Goal: Task Accomplishment & Management: Use online tool/utility

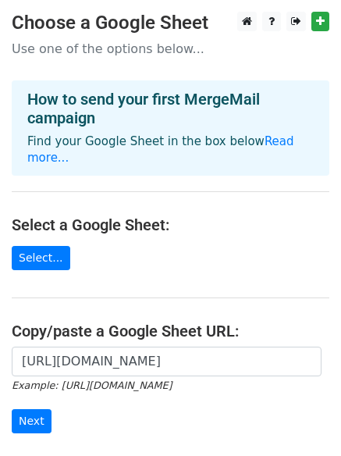
scroll to position [0, 348]
type input "https://docs.google.com/spreadsheets/d/1v6Wmu2wxASoCK-clD3oDA5AJxk9SQCjeRx1Svdl…"
click at [23, 409] on input "Next" at bounding box center [32, 421] width 40 height 24
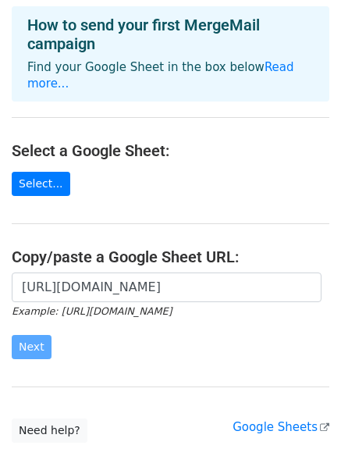
scroll to position [169, 0]
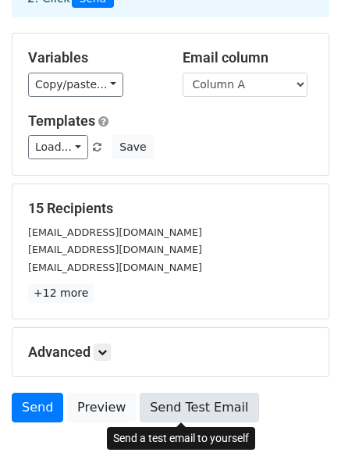
scroll to position [212, 0]
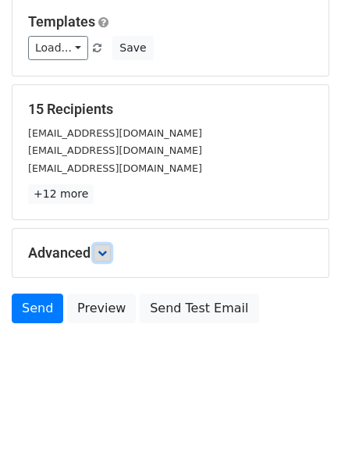
click at [107, 255] on icon at bounding box center [102, 252] width 9 height 9
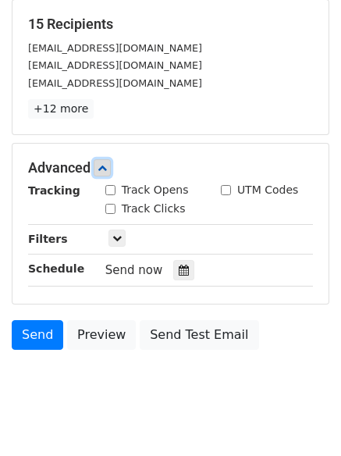
scroll to position [301, 0]
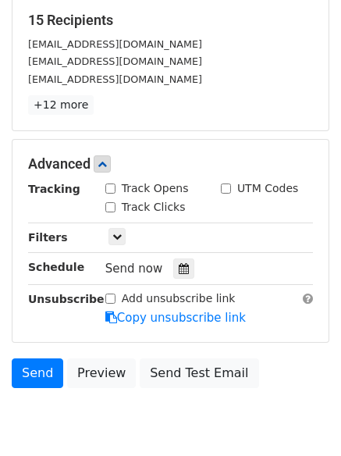
click at [108, 212] on div "Track Clicks" at bounding box center [145, 207] width 80 height 16
click at [111, 190] on input "Track Opens" at bounding box center [110, 188] width 10 height 10
checkbox input "true"
click at [108, 206] on input "Track Clicks" at bounding box center [110, 207] width 10 height 10
checkbox input "true"
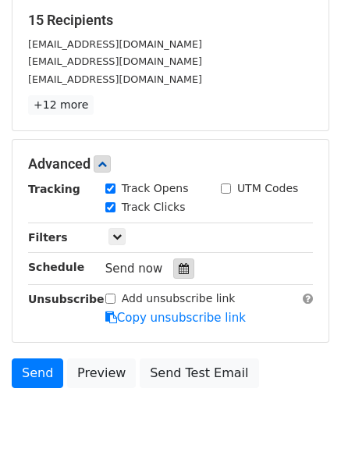
click at [173, 271] on div at bounding box center [183, 268] width 21 height 20
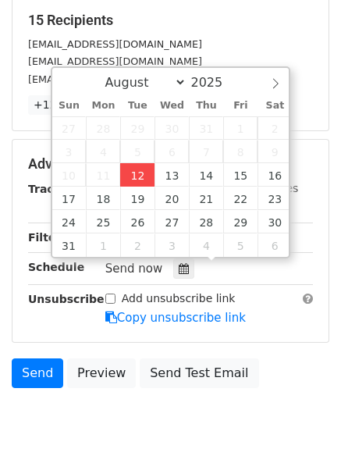
type input "2025-08-12 12:51"
type input "51"
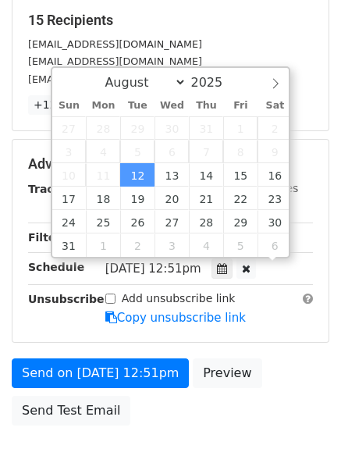
scroll to position [1, 0]
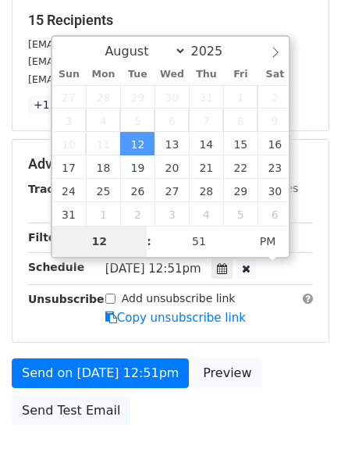
type input "4"
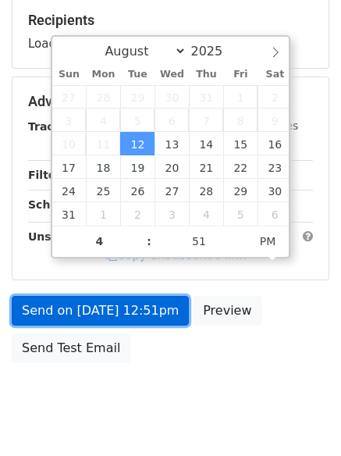
type input "2025-08-12 16:51"
click at [136, 307] on link "Send on Aug 12 at 12:51pm" at bounding box center [100, 311] width 177 height 30
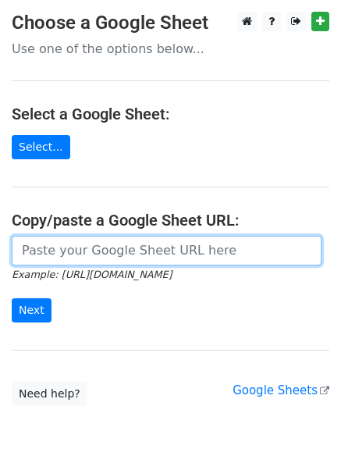
click at [178, 246] on input "url" at bounding box center [167, 251] width 310 height 30
type input "https://docs.google.com/spreadsheets/d/1v6Wmu2wxASoCK-clD3oDA5AJxk9SQCjeRx1Svdl…"
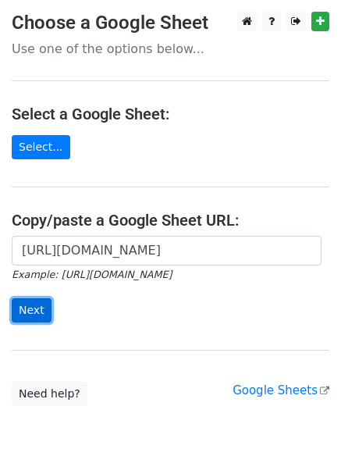
click at [30, 309] on input "Next" at bounding box center [32, 310] width 40 height 24
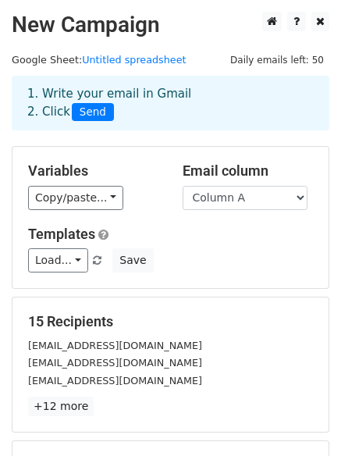
click at [215, 202] on select "Column A Column B Column C" at bounding box center [245, 198] width 125 height 24
click at [214, 201] on select "Column A Column B Column C" at bounding box center [245, 198] width 125 height 24
select select "Column B"
click at [183, 186] on select "Column A Column B Column C" at bounding box center [245, 198] width 125 height 24
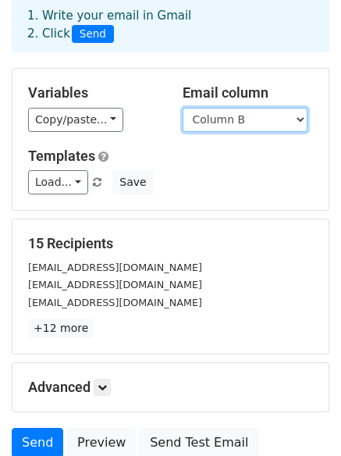
scroll to position [212, 0]
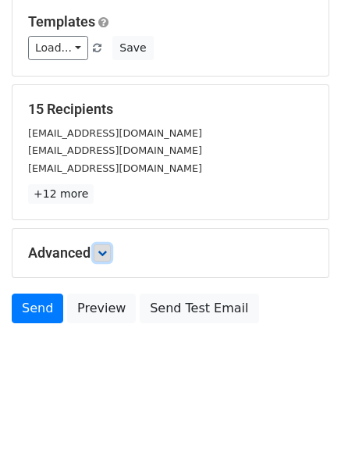
click at [110, 260] on link at bounding box center [102, 252] width 17 height 17
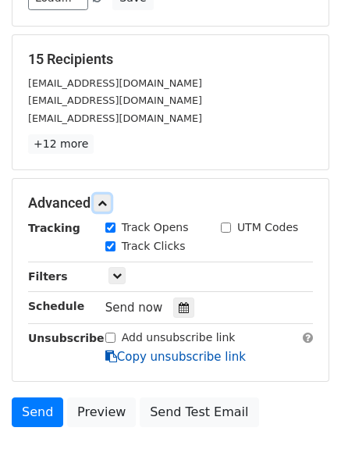
scroll to position [290, 0]
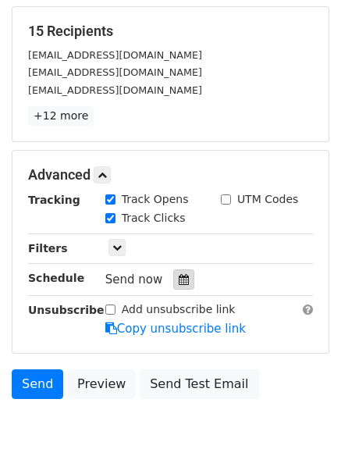
click at [179, 275] on icon at bounding box center [184, 279] width 10 height 11
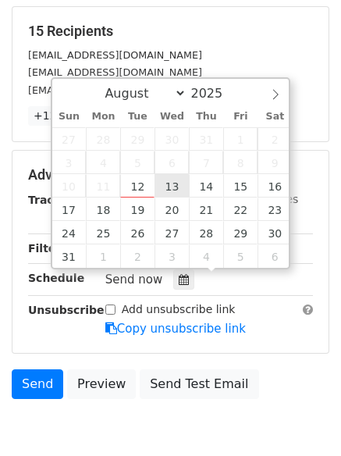
type input "2025-08-13 12:00"
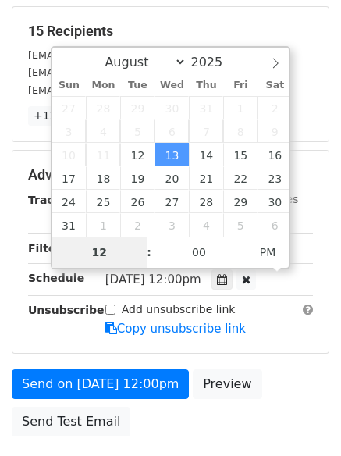
type input "5"
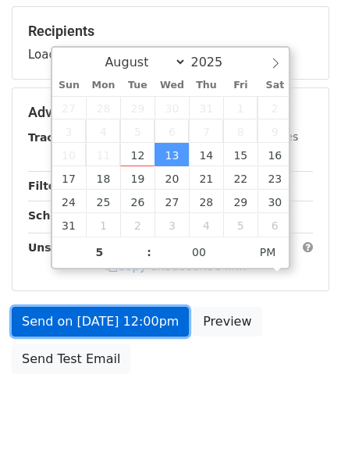
type input "2025-08-13 17:00"
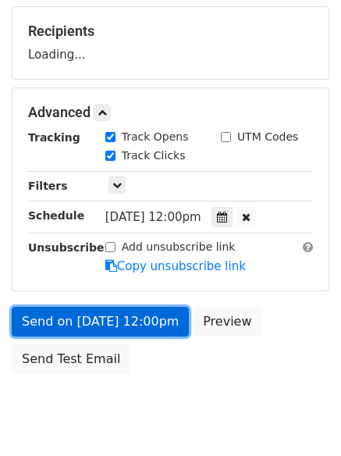
click at [143, 325] on link "Send on Aug 13 at 12:00pm" at bounding box center [100, 322] width 177 height 30
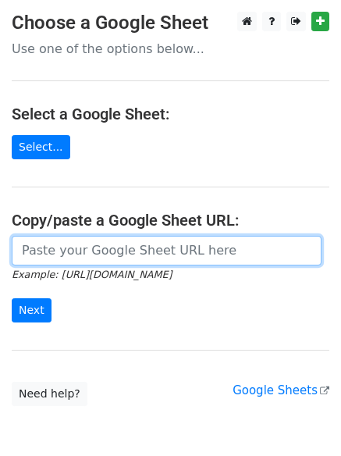
click at [107, 250] on input "url" at bounding box center [167, 251] width 310 height 30
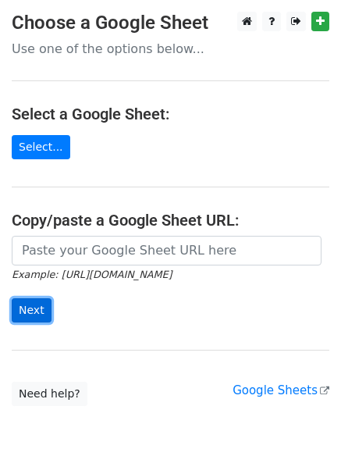
click at [41, 300] on input "Next" at bounding box center [32, 310] width 40 height 24
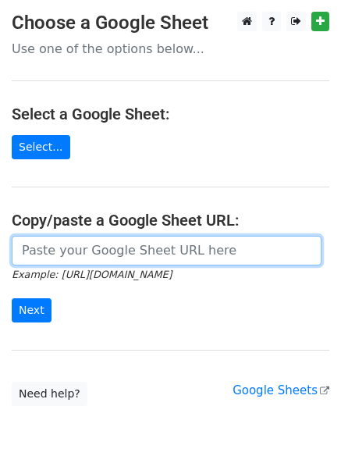
click at [145, 249] on input "url" at bounding box center [167, 251] width 310 height 30
type input "[URL][DOMAIN_NAME]"
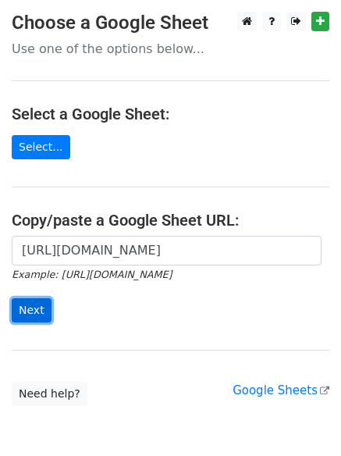
click at [30, 313] on input "Next" at bounding box center [32, 310] width 40 height 24
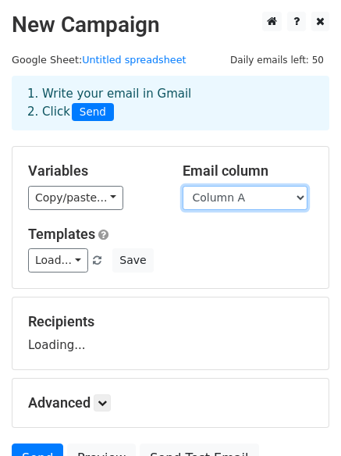
click at [246, 191] on select "Column A Column B Column C" at bounding box center [245, 198] width 125 height 24
select select "Column C"
click at [183, 186] on select "Column A Column B Column C" at bounding box center [245, 198] width 125 height 24
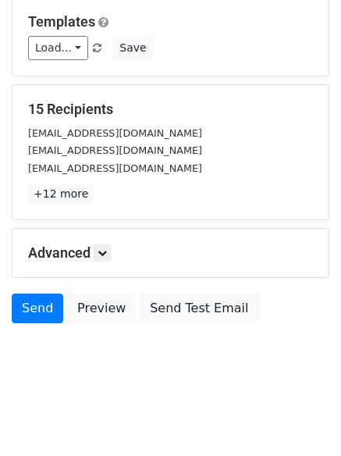
scroll to position [150, 0]
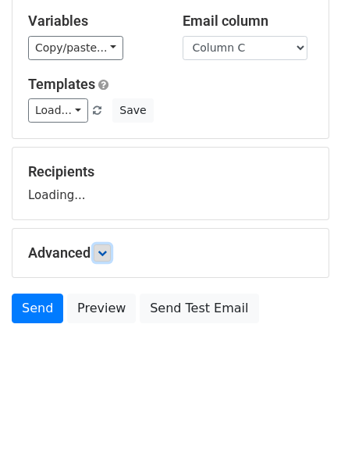
click at [107, 255] on icon at bounding box center [102, 252] width 9 height 9
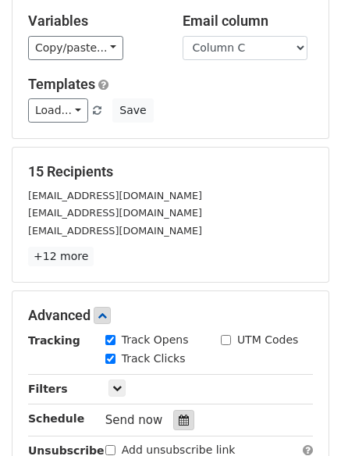
click at [179, 415] on icon at bounding box center [184, 419] width 10 height 11
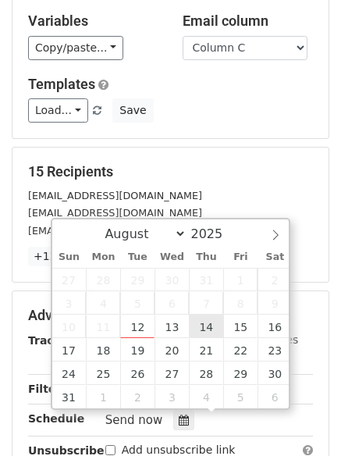
type input "2025-08-14 12:00"
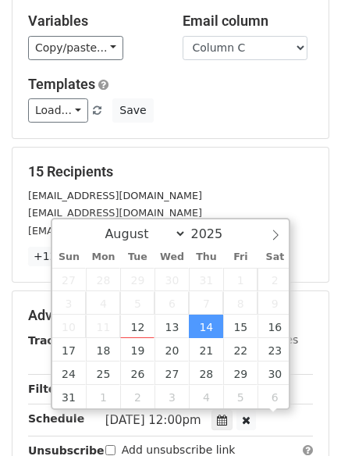
scroll to position [1, 0]
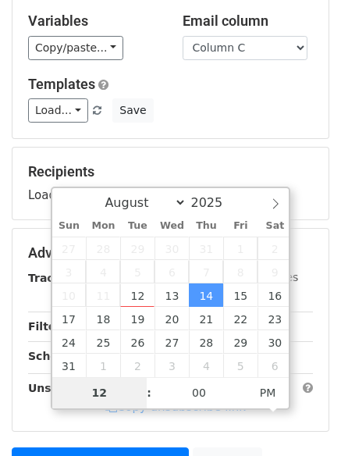
type input "6"
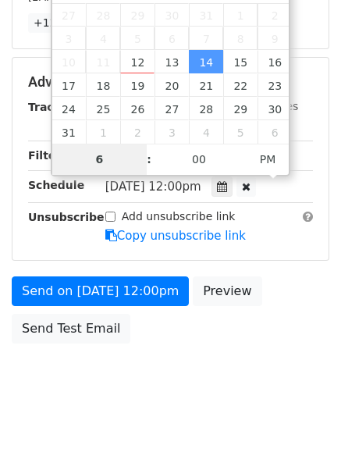
scroll to position [384, 0]
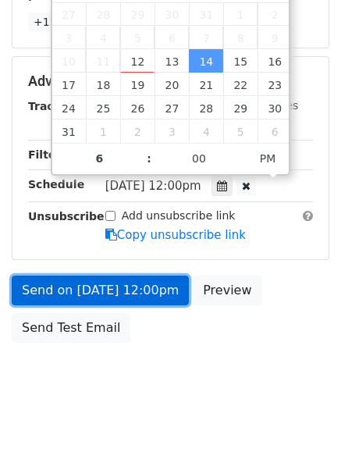
type input "2025-08-14 18:00"
click at [139, 296] on link "Send on Aug 14 at 12:00pm" at bounding box center [100, 290] width 177 height 30
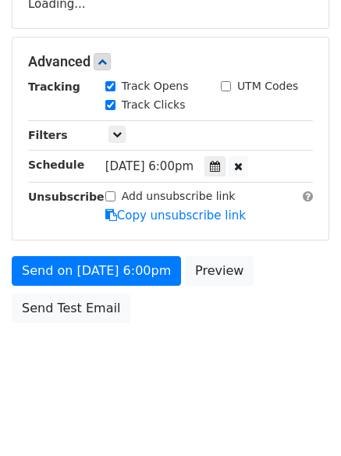
scroll to position [340, 0]
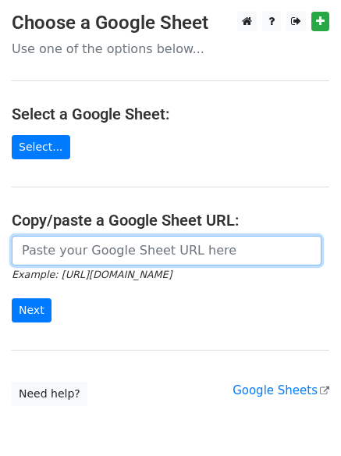
click at [159, 257] on input "url" at bounding box center [167, 251] width 310 height 30
type input "[URL][DOMAIN_NAME]"
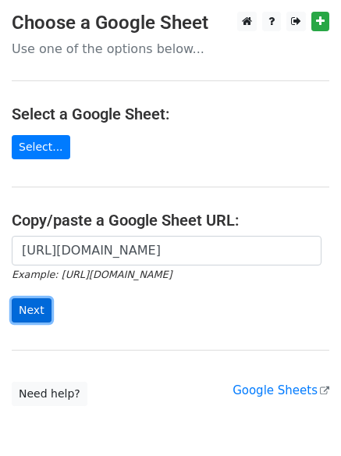
click at [43, 306] on input "Next" at bounding box center [32, 310] width 40 height 24
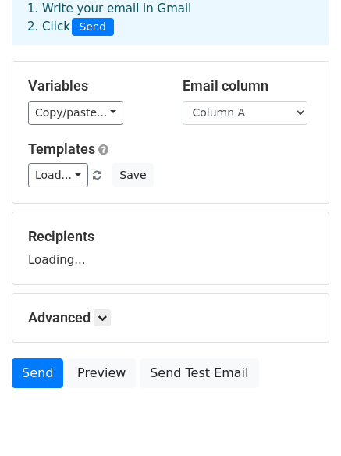
scroll to position [150, 0]
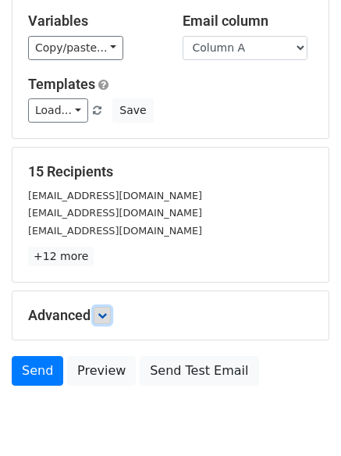
click at [106, 319] on icon at bounding box center [102, 315] width 9 height 9
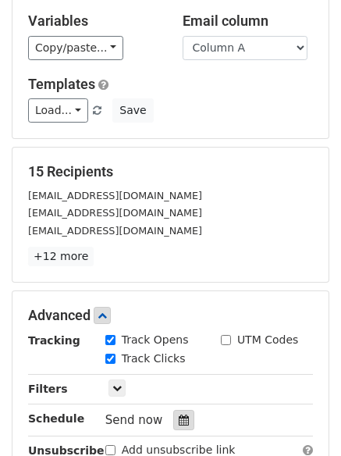
click at [177, 414] on div at bounding box center [183, 420] width 21 height 20
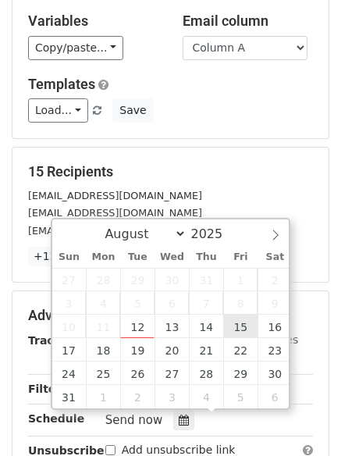
type input "2025-08-15 12:00"
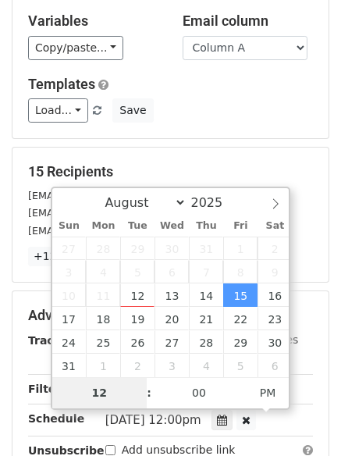
type input "7"
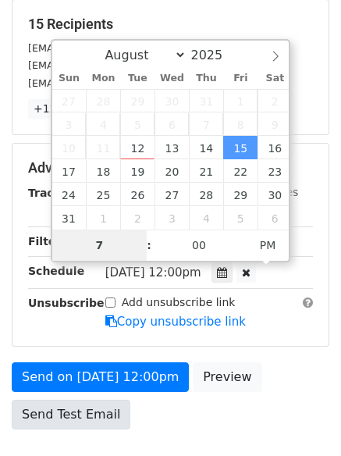
scroll to position [306, 0]
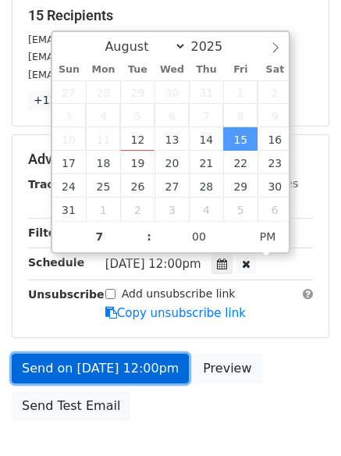
type input "2025-08-15 19:00"
click at [132, 361] on link "Send on Aug 15 at 12:00pm" at bounding box center [100, 368] width 177 height 30
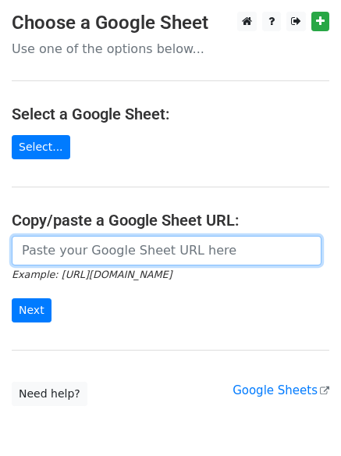
click at [143, 252] on input "url" at bounding box center [167, 251] width 310 height 30
type input "[URL][DOMAIN_NAME]"
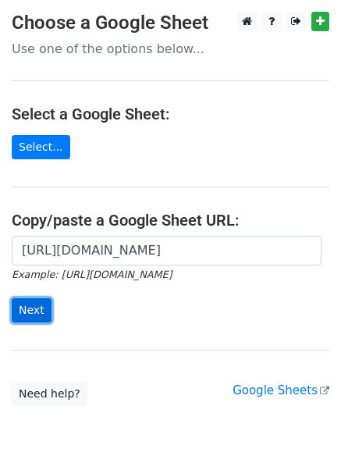
click at [47, 309] on input "Next" at bounding box center [32, 310] width 40 height 24
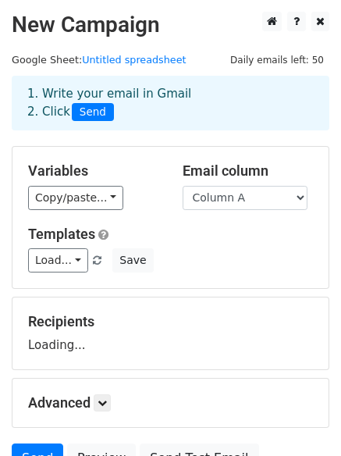
click at [218, 179] on h5 "Email column" at bounding box center [248, 170] width 131 height 17
click at [222, 204] on select "Column A Column B Column C" at bounding box center [245, 198] width 125 height 24
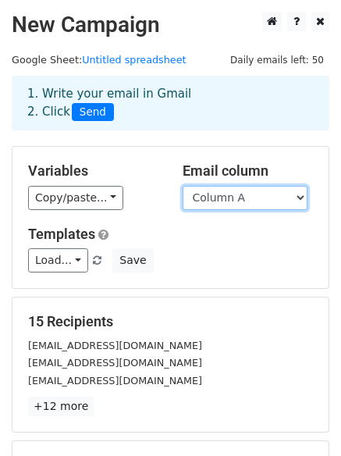
click at [239, 203] on select "Column A Column B Column C" at bounding box center [245, 198] width 125 height 24
select select "Column B"
click at [183, 186] on select "Column A Column B Column C" at bounding box center [245, 198] width 125 height 24
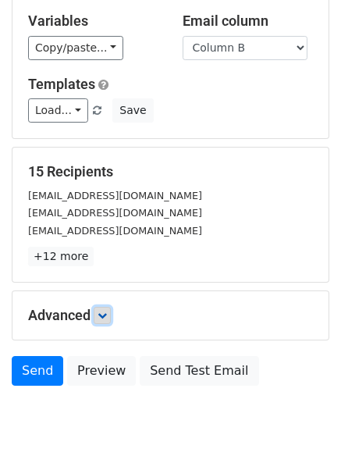
click at [107, 311] on icon at bounding box center [102, 315] width 9 height 9
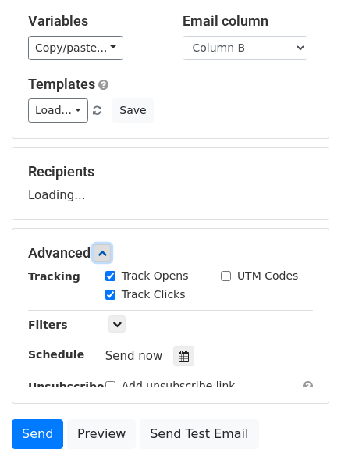
scroll to position [241, 0]
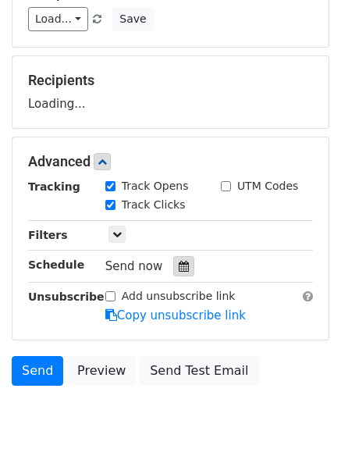
click at [179, 270] on icon at bounding box center [184, 266] width 10 height 11
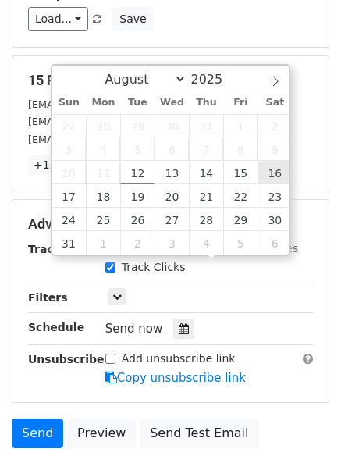
type input "2025-08-16 12:00"
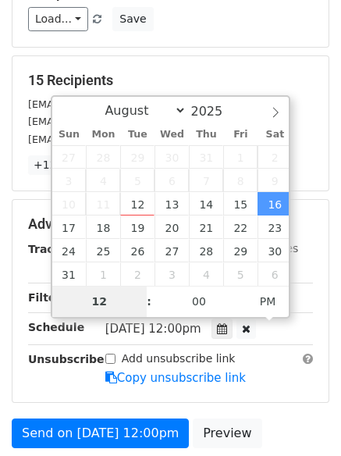
type input "8"
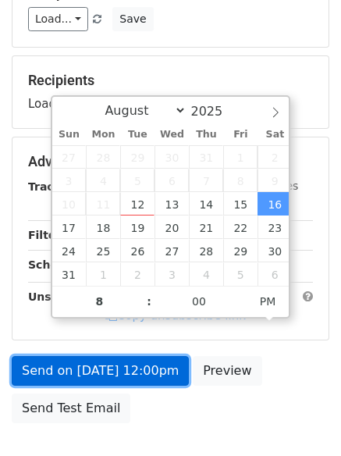
type input "2025-08-16 20:00"
click at [150, 367] on link "Send on Aug 16 at 12:00pm" at bounding box center [100, 371] width 177 height 30
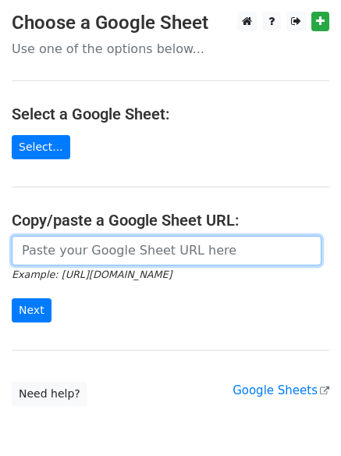
drag, startPoint x: 134, startPoint y: 246, endPoint x: 135, endPoint y: 255, distance: 9.4
click at [134, 246] on input "url" at bounding box center [167, 251] width 310 height 30
type input "[URL][DOMAIN_NAME]"
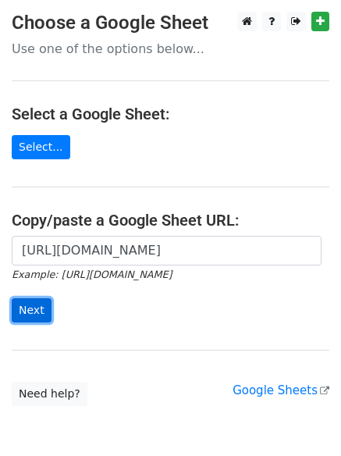
click at [37, 311] on input "Next" at bounding box center [32, 310] width 40 height 24
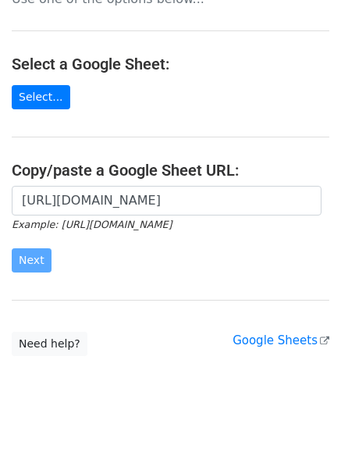
scroll to position [75, 0]
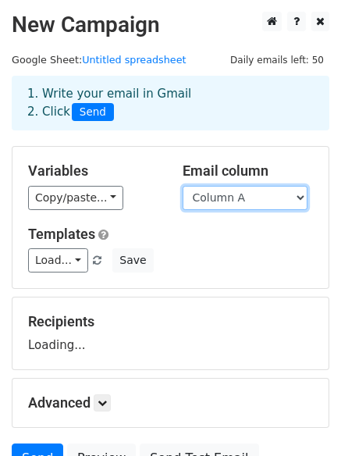
drag, startPoint x: 252, startPoint y: 194, endPoint x: 252, endPoint y: 209, distance: 15.6
click at [252, 194] on select "Column A Column B Column C" at bounding box center [245, 198] width 125 height 24
select select "Column C"
click at [183, 186] on select "Column A Column B Column C" at bounding box center [245, 198] width 125 height 24
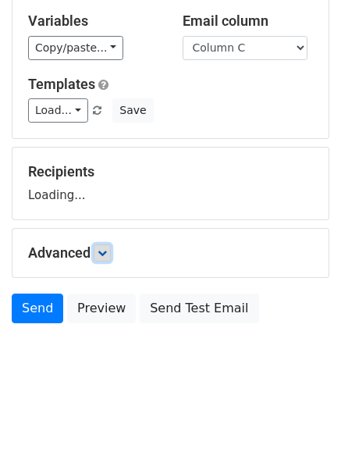
click at [105, 254] on icon at bounding box center [102, 252] width 9 height 9
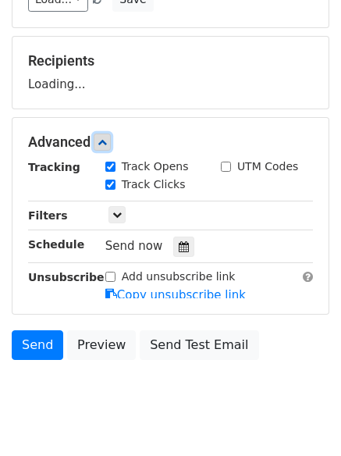
scroll to position [263, 0]
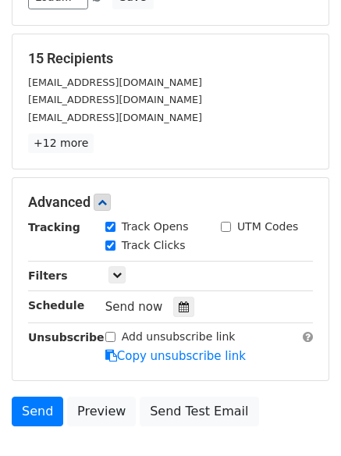
click at [180, 247] on div "Track Clicks" at bounding box center [151, 246] width 115 height 19
click at [179, 308] on icon at bounding box center [184, 306] width 10 height 11
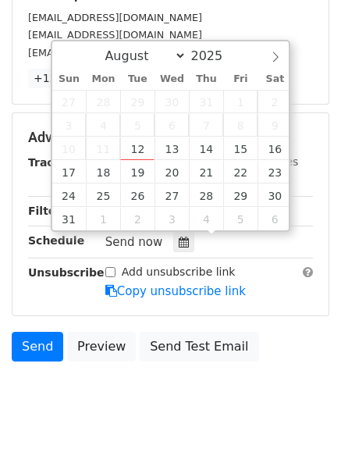
scroll to position [365, 0]
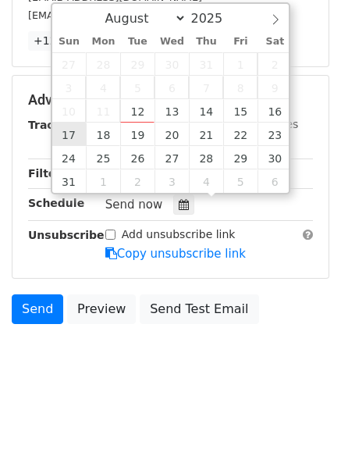
type input "[DATE] 12:00"
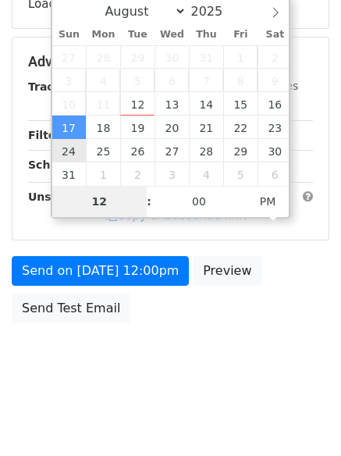
scroll to position [340, 0]
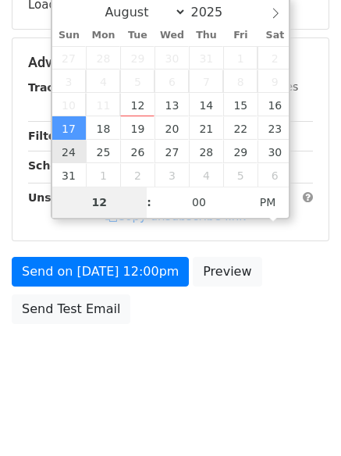
type input "9"
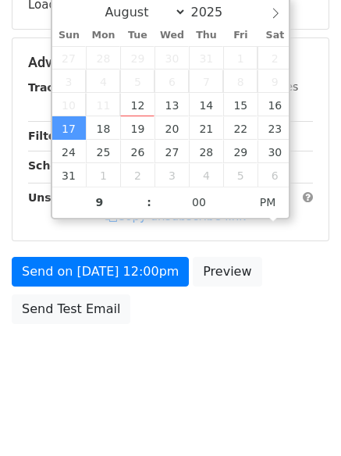
type input "[DATE] 21:00"
click at [92, 287] on div "Send on [DATE] 12:00pm Preview Send Test Email" at bounding box center [170, 294] width 341 height 75
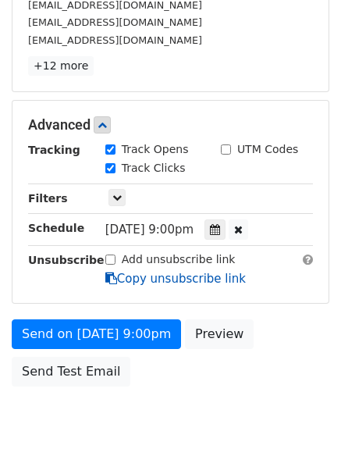
click at [123, 285] on link "Copy unsubscribe link" at bounding box center [175, 279] width 140 height 14
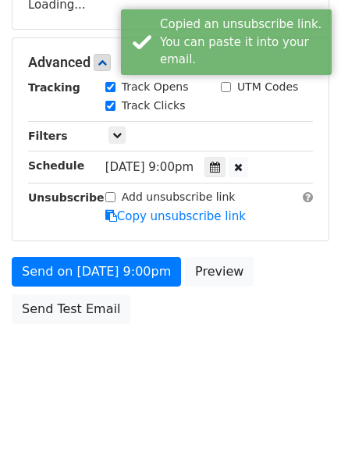
click at [134, 319] on div "Send on [DATE] 9:00pm Preview Send Test Email" at bounding box center [170, 294] width 341 height 75
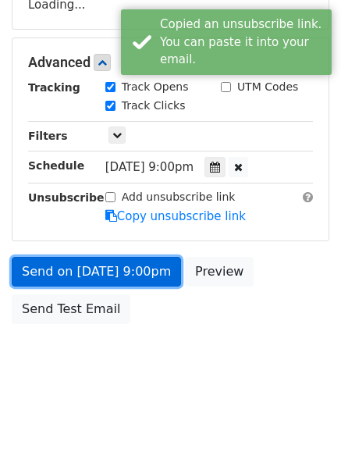
click at [137, 266] on link "Send on [DATE] 9:00pm" at bounding box center [96, 272] width 169 height 30
